Goal: Transaction & Acquisition: Obtain resource

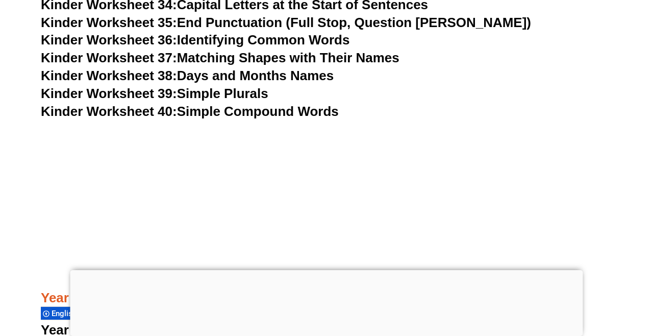
scroll to position [1011, 0]
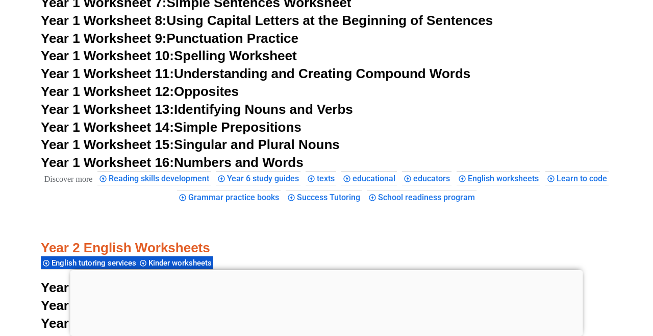
scroll to position [1080, 0]
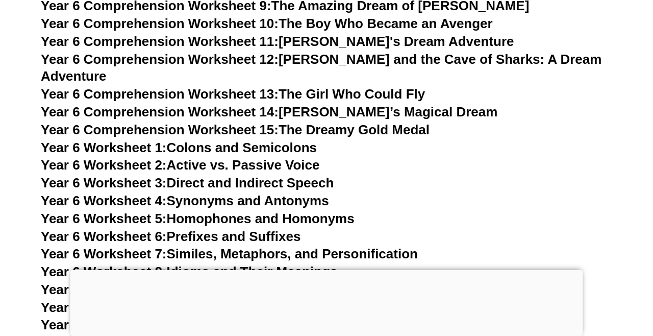
scroll to position [5607, 0]
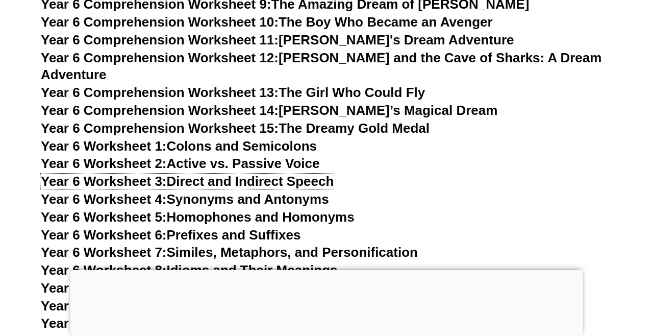
click at [180, 173] on link "Year 6 Worksheet 3: Direct and Indirect Speech" at bounding box center [187, 180] width 293 height 15
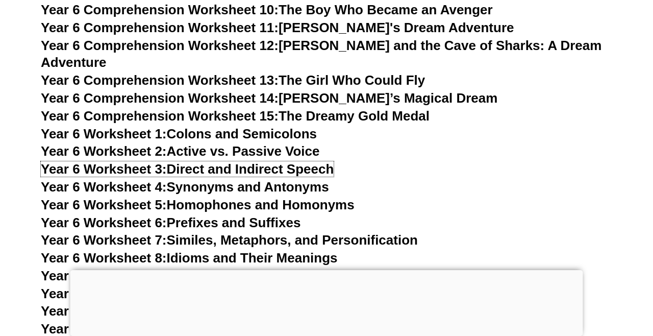
scroll to position [5656, 0]
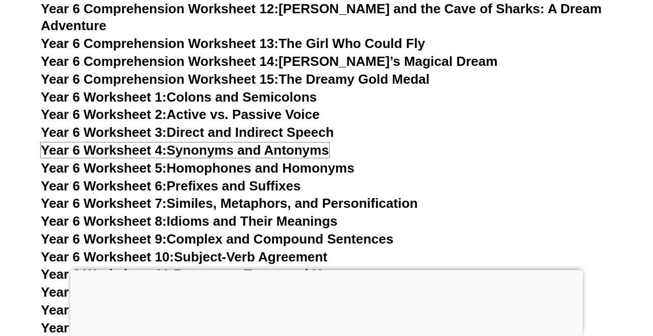
click at [183, 142] on link "Year 6 Worksheet 4: Synonyms and Antonyms" at bounding box center [185, 149] width 288 height 15
click at [192, 160] on link "Year 6 Worksheet 5: Homophones and Homonyms" at bounding box center [198, 167] width 314 height 15
click at [176, 195] on link "Year 6 Worksheet 7: Similes, Metaphors, and Personification" at bounding box center [229, 202] width 377 height 15
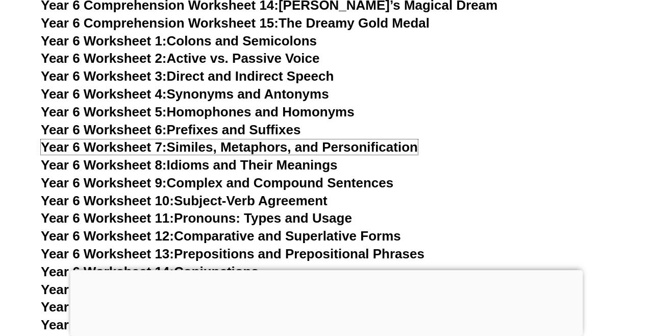
scroll to position [5715, 0]
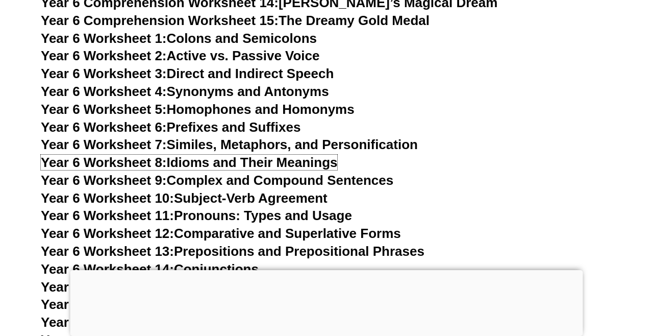
click at [202, 155] on link "Year 6 Worksheet 8: Idioms and Their Meanings" at bounding box center [189, 162] width 296 height 15
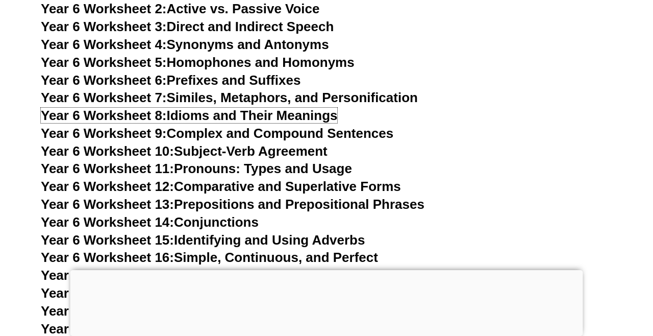
scroll to position [5765, 0]
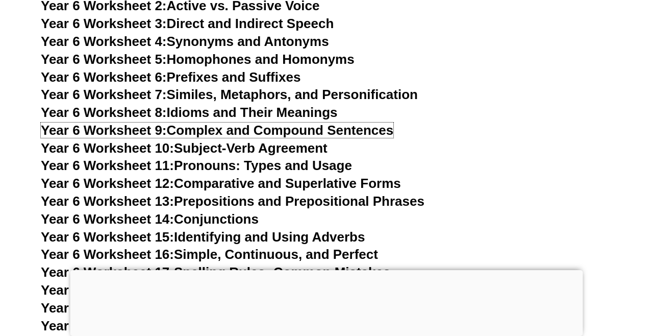
click at [184, 122] on link "Year 6 Worksheet 9: Complex and Compound Sentences" at bounding box center [217, 129] width 353 height 15
click at [193, 158] on link "Year 6 Worksheet 11: Pronouns: Types and Usage" at bounding box center [196, 165] width 311 height 15
click at [188, 193] on link "Year 6 Worksheet 13: Prepositions and Prepositional Phrases" at bounding box center [233, 200] width 384 height 15
